Goal: Transaction & Acquisition: Purchase product/service

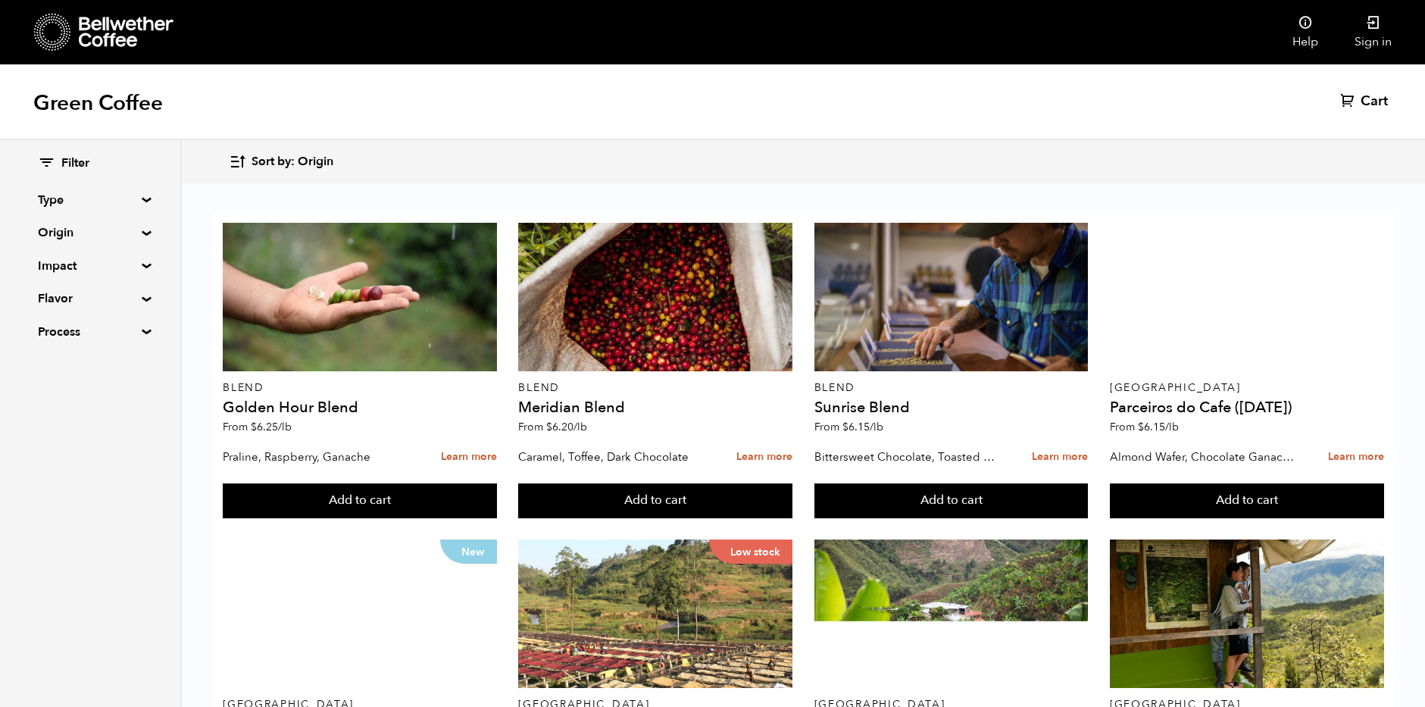
scroll to position [975, 0]
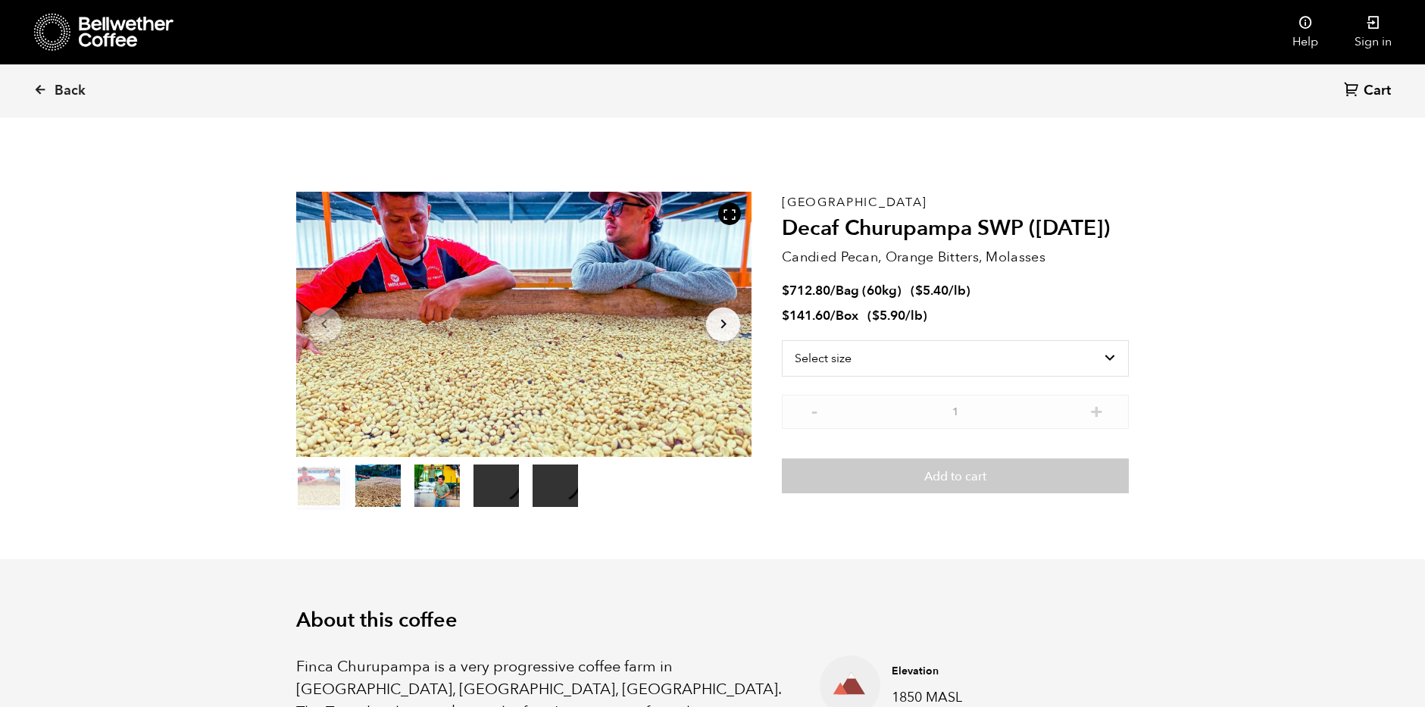
scroll to position [659, 807]
click at [373, 490] on button "item 1" at bounding box center [377, 489] width 45 height 42
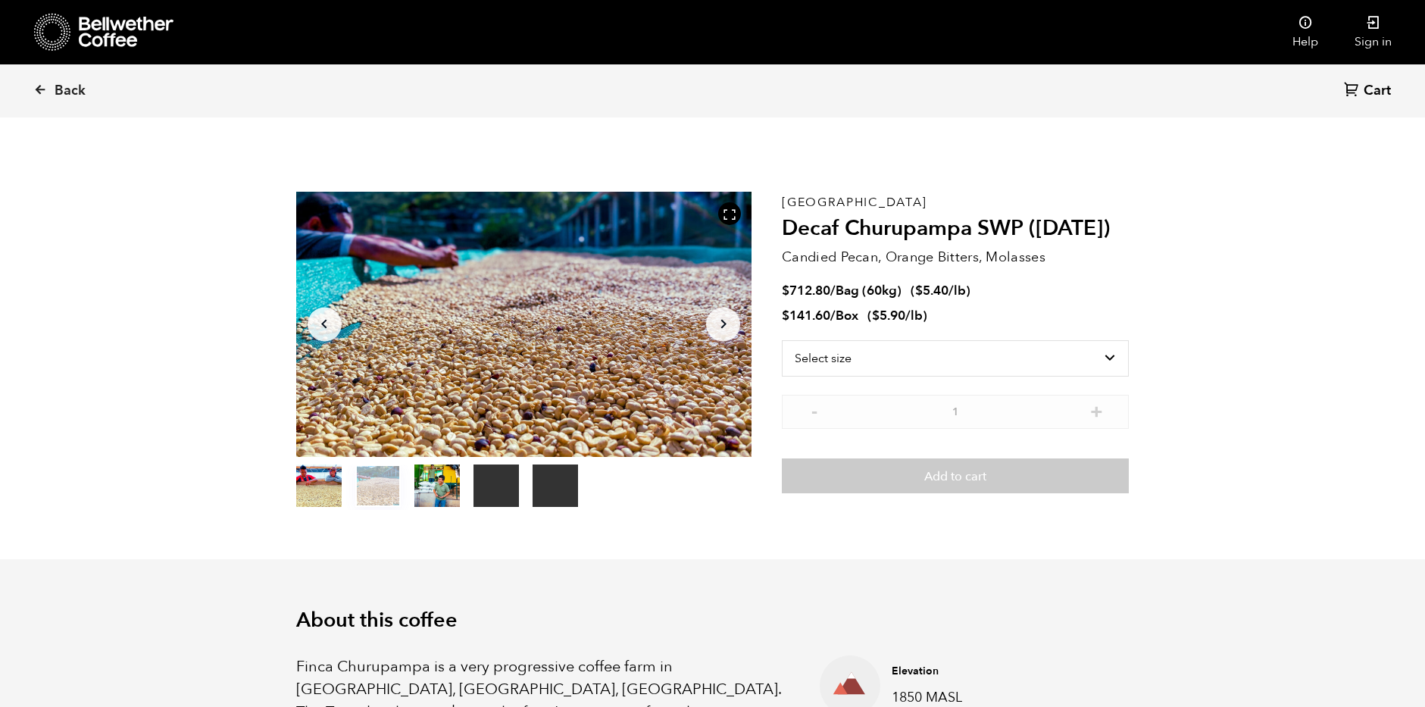
click at [432, 493] on button "item 2" at bounding box center [436, 489] width 45 height 42
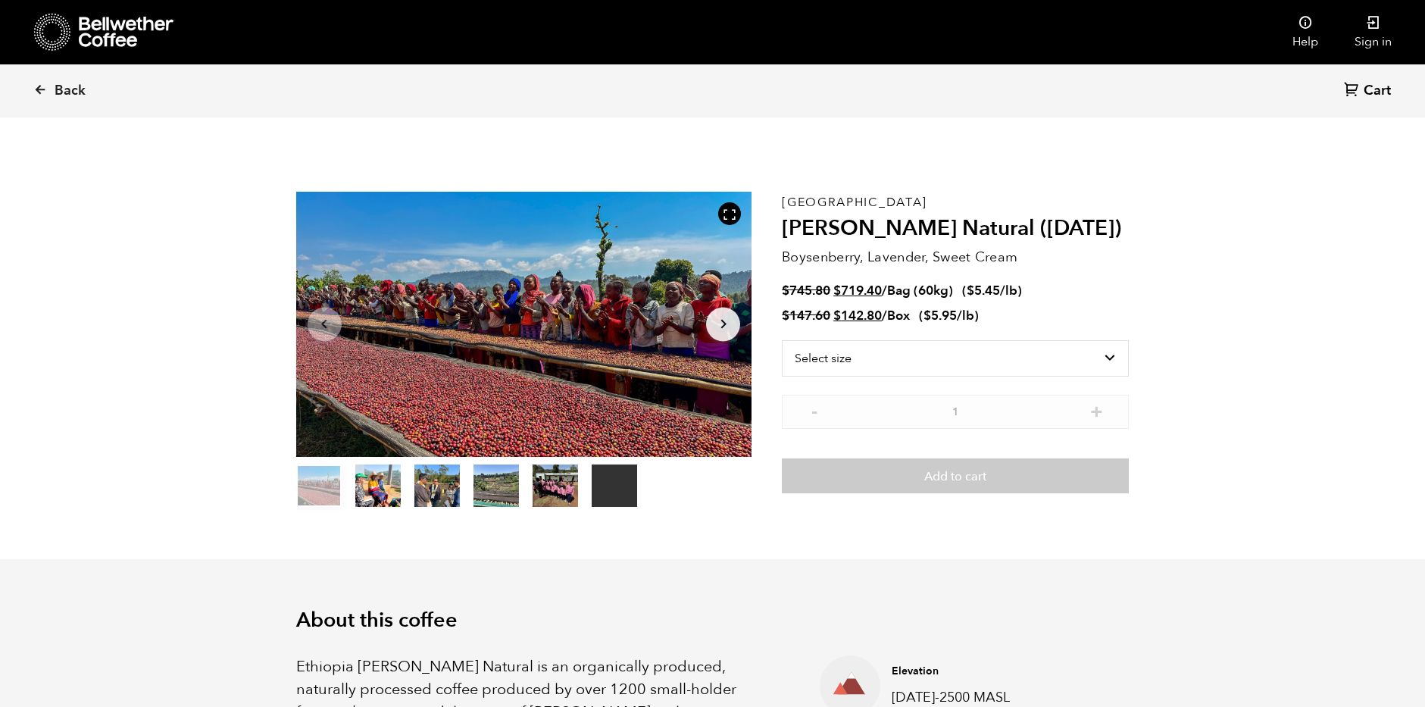
scroll to position [659, 807]
